Goal: Check status: Check status

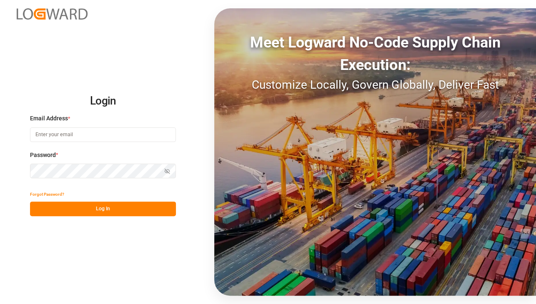
click at [107, 133] on input at bounding box center [103, 135] width 146 height 15
type input "[EMAIL_ADDRESS][DOMAIN_NAME]"
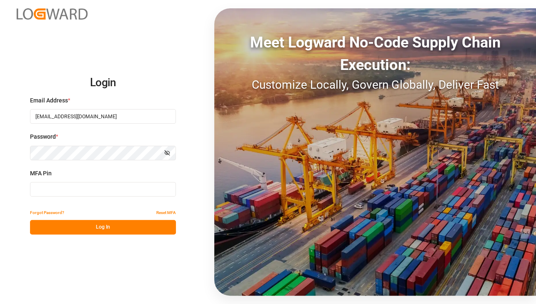
type input "452079"
click at [96, 191] on input "452079" at bounding box center [103, 189] width 146 height 15
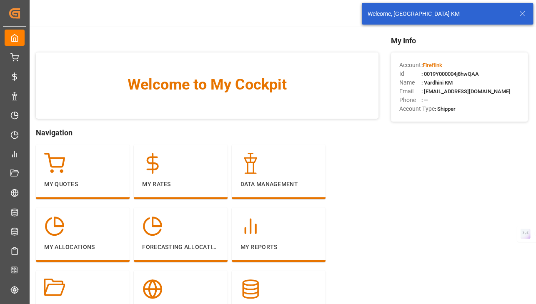
click at [522, 13] on icon at bounding box center [523, 14] width 10 height 10
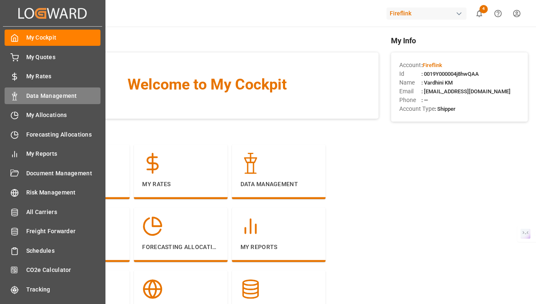
click at [55, 95] on span "Data Management" at bounding box center [63, 96] width 75 height 9
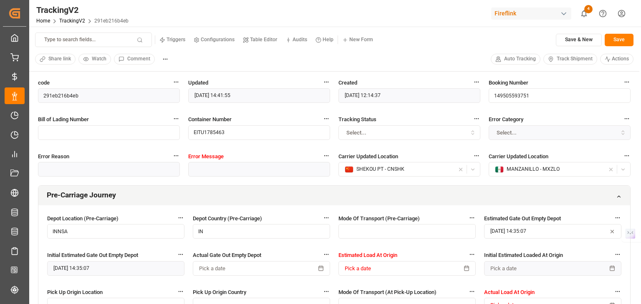
click at [166, 57] on html "Created by potrace 1.15, written by [PERSON_NAME] [DATE]-[DATE] Created by potr…" at bounding box center [320, 183] width 641 height 367
click at [57, 59] on html "Created by potrace 1.15, written by [PERSON_NAME] [DATE]-[DATE] Created by potr…" at bounding box center [320, 183] width 641 height 367
click at [57, 59] on span "Share link" at bounding box center [59, 59] width 23 height 8
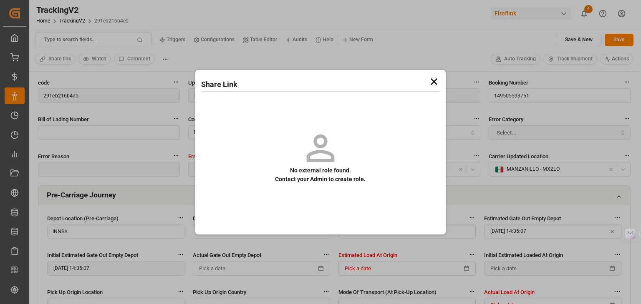
click at [437, 83] on icon at bounding box center [434, 82] width 12 height 12
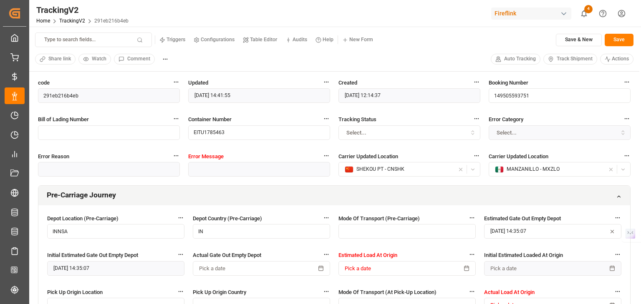
click at [46, 59] on button "Share link" at bounding box center [55, 59] width 40 height 11
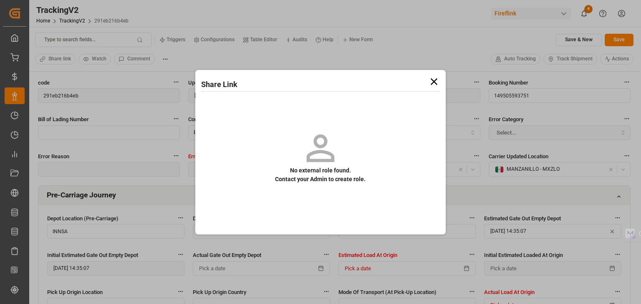
click at [436, 81] on icon at bounding box center [434, 82] width 12 height 12
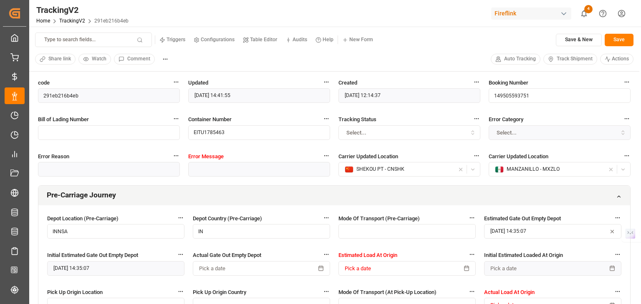
click at [626, 12] on html "Created by potrace 1.15, written by [PERSON_NAME] [DATE]-[DATE] Created by potr…" at bounding box center [320, 183] width 641 height 367
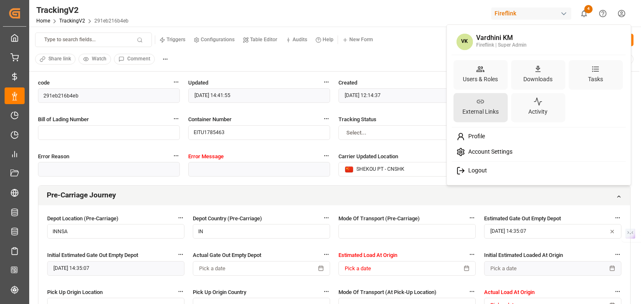
click at [487, 109] on div "External Links" at bounding box center [480, 112] width 40 height 12
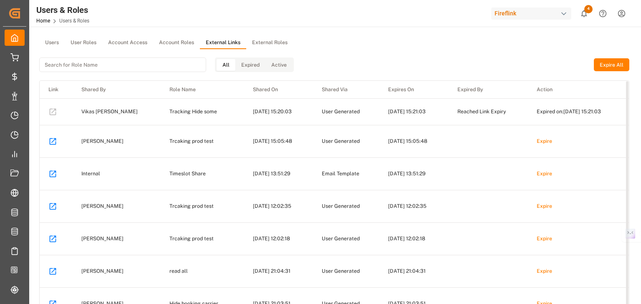
click at [269, 43] on button "External Roles" at bounding box center [269, 43] width 47 height 13
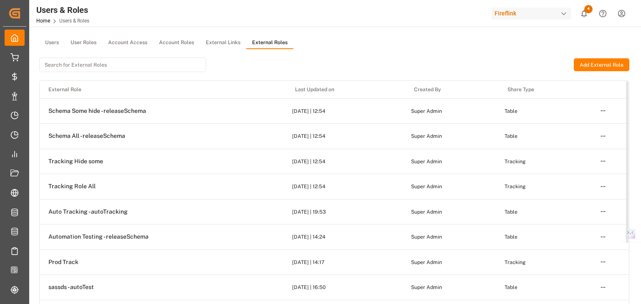
click at [222, 42] on button "External Links" at bounding box center [223, 43] width 46 height 13
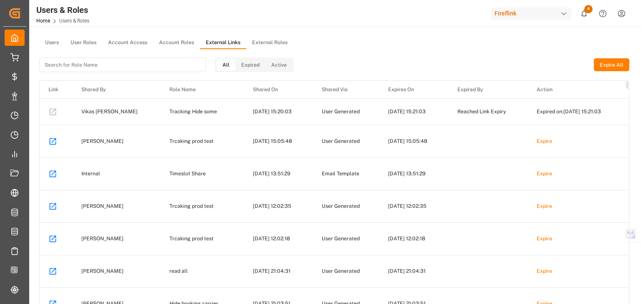
click at [50, 110] on td at bounding box center [56, 111] width 33 height 27
drag, startPoint x: 481, startPoint y: 109, endPoint x: 547, endPoint y: 109, distance: 66.3
click at [547, 109] on tr "Vikas [PERSON_NAME] Tracking Hide some [DATE] 15:20:03 User Generated [DATE] 15…" at bounding box center [334, 111] width 589 height 27
click at [399, 131] on td "[DATE] 15:05:48" at bounding box center [413, 141] width 69 height 33
click at [175, 115] on td "Tracking Hide some" at bounding box center [202, 111] width 83 height 27
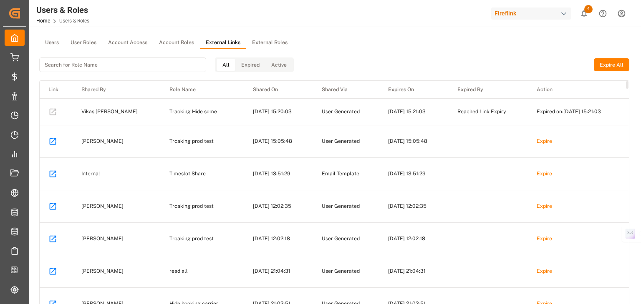
click at [180, 111] on td "Tracking Hide some" at bounding box center [202, 111] width 83 height 27
click at [244, 107] on td "[DATE] 15:20:03" at bounding box center [278, 111] width 69 height 27
drag, startPoint x: 340, startPoint y: 109, endPoint x: 350, endPoint y: 109, distance: 10.8
click at [340, 109] on td "User Generated" at bounding box center [346, 111] width 66 height 27
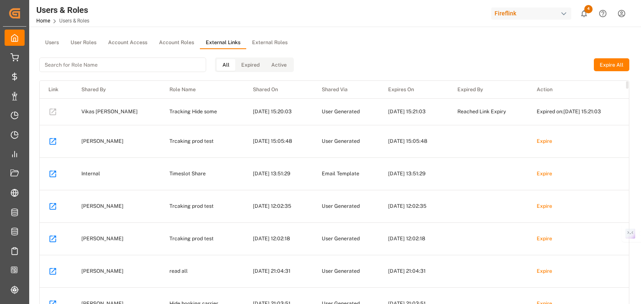
click at [448, 112] on td "Reached Link Expiry" at bounding box center [487, 111] width 79 height 27
click at [403, 103] on td "[DATE] 15:21:03" at bounding box center [413, 111] width 69 height 27
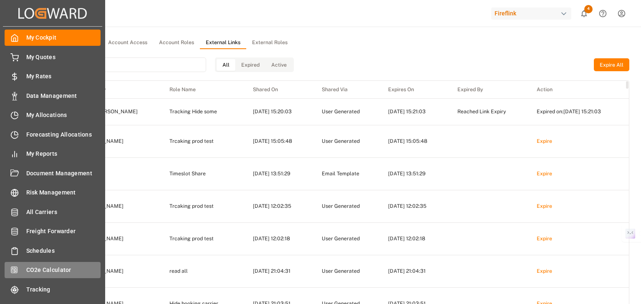
scroll to position [43, 0]
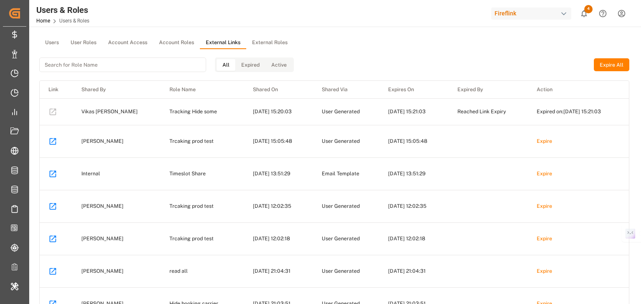
click at [514, 14] on div "Fireflink" at bounding box center [531, 14] width 80 height 12
